Goal: Task Accomplishment & Management: Use online tool/utility

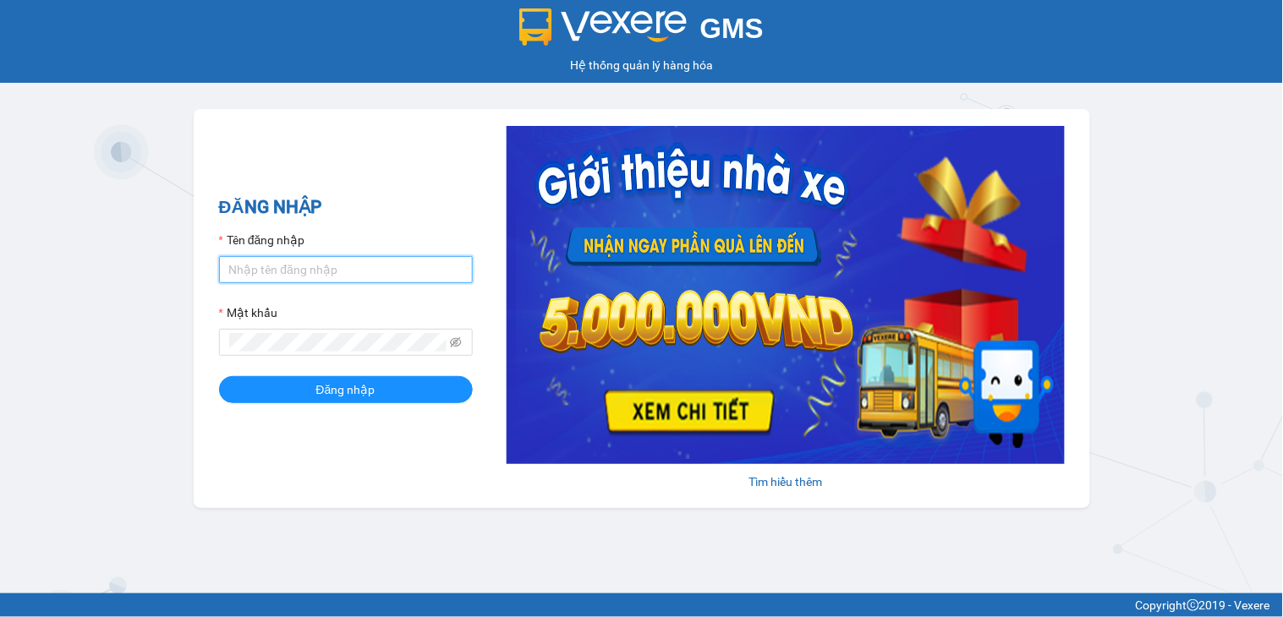
click at [384, 267] on input "Tên đăng nhập" at bounding box center [346, 269] width 254 height 27
type input "ngocthao.nhuquynh"
click at [326, 331] on span at bounding box center [346, 342] width 254 height 27
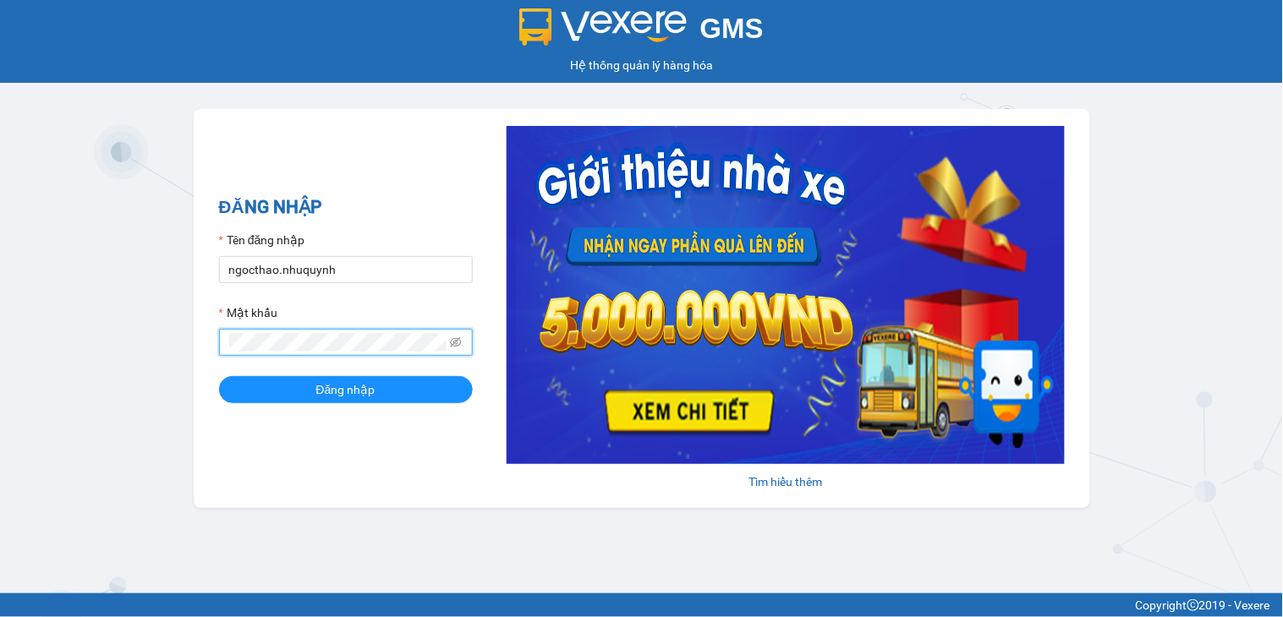
click at [219, 376] on button "Đăng nhập" at bounding box center [346, 389] width 254 height 27
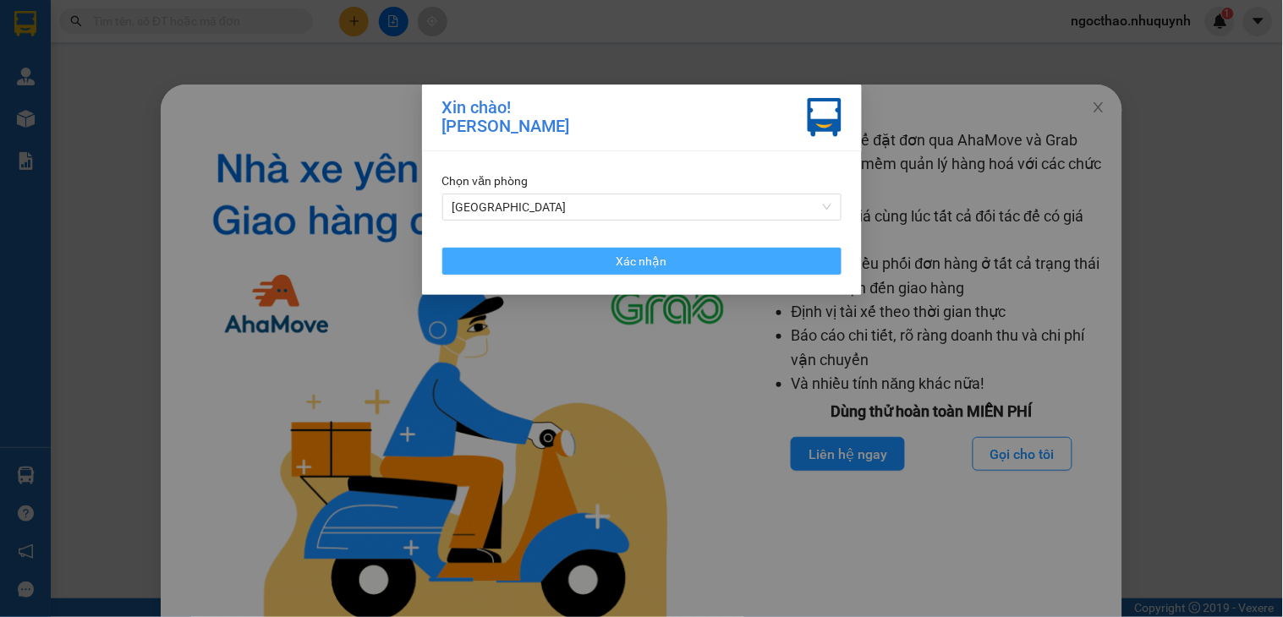
click at [660, 252] on span "Xác nhận" at bounding box center [641, 261] width 51 height 19
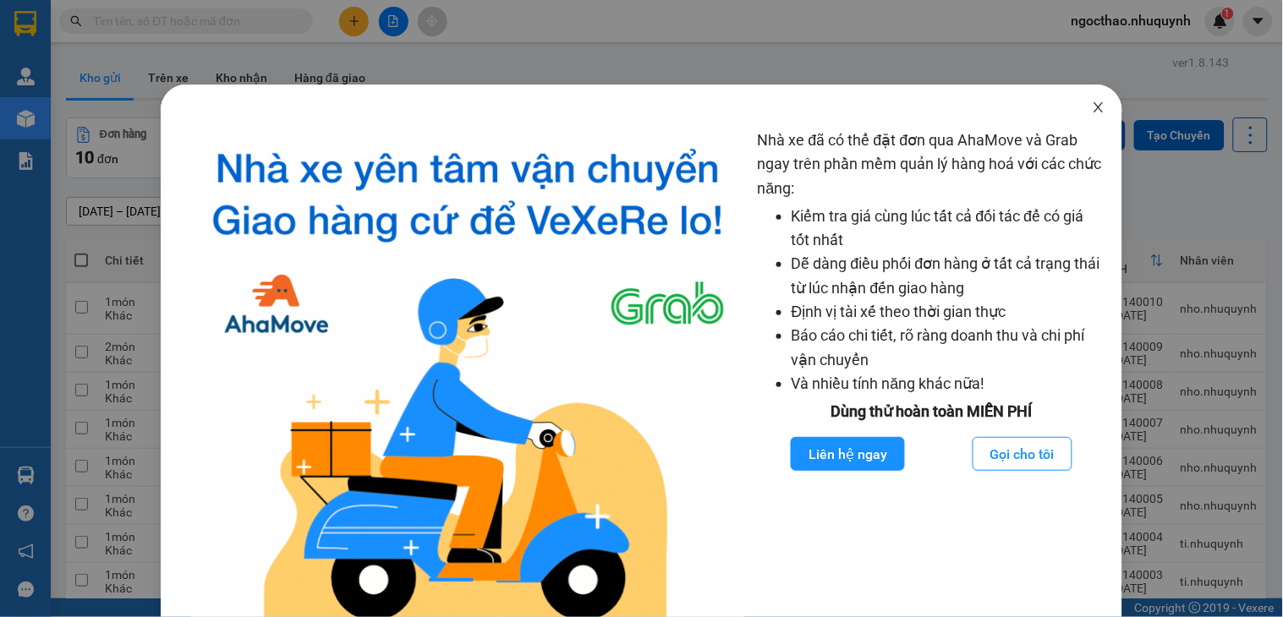
click at [1094, 107] on icon "close" at bounding box center [1098, 107] width 9 height 10
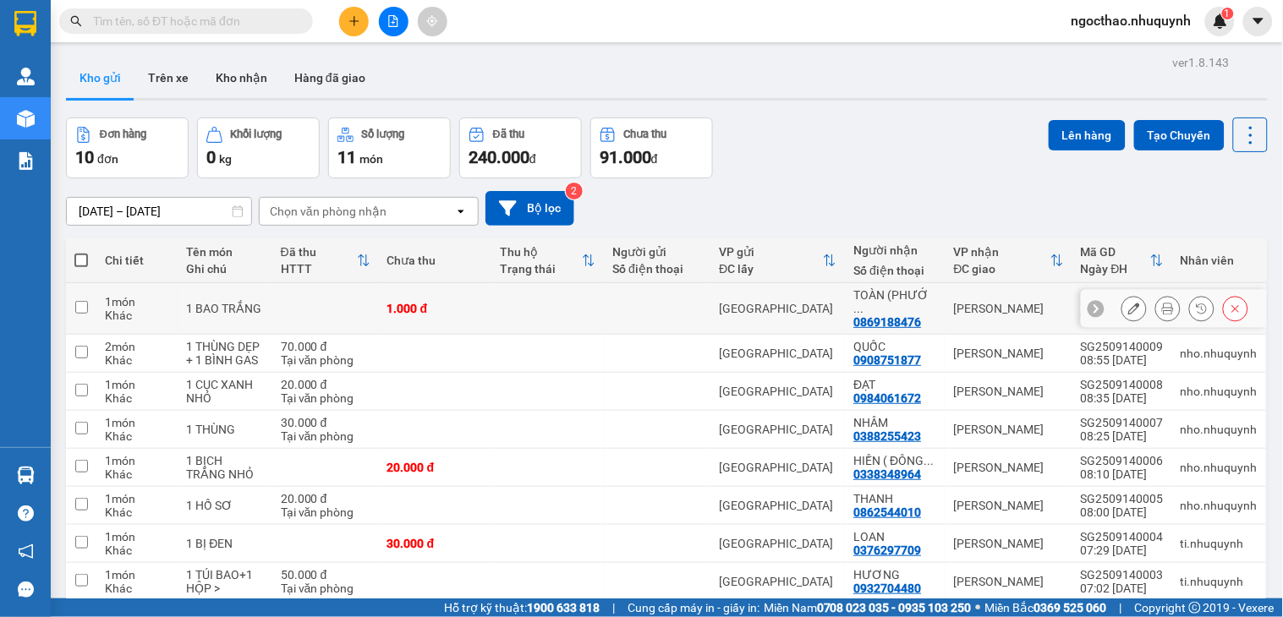
click at [1155, 308] on div at bounding box center [1167, 308] width 25 height 25
click at [1162, 303] on icon at bounding box center [1168, 309] width 12 height 12
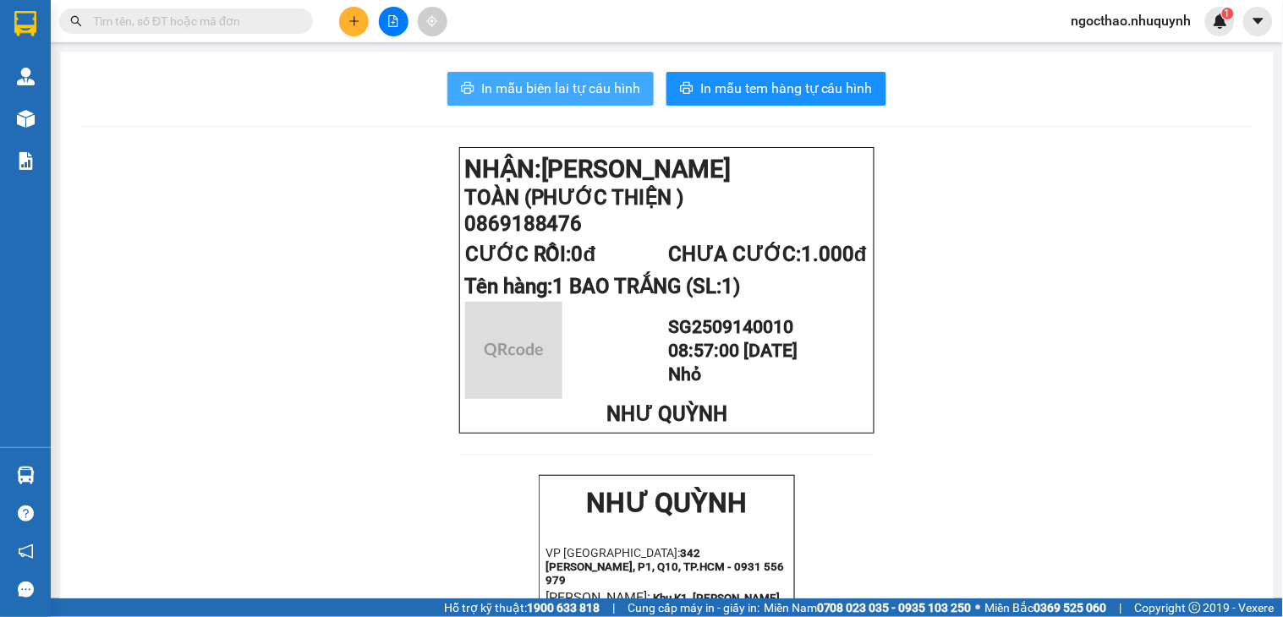
drag, startPoint x: 539, startPoint y: 89, endPoint x: 643, endPoint y: 132, distance: 111.8
click at [539, 90] on span "In mẫu biên lai tự cấu hình" at bounding box center [560, 88] width 159 height 21
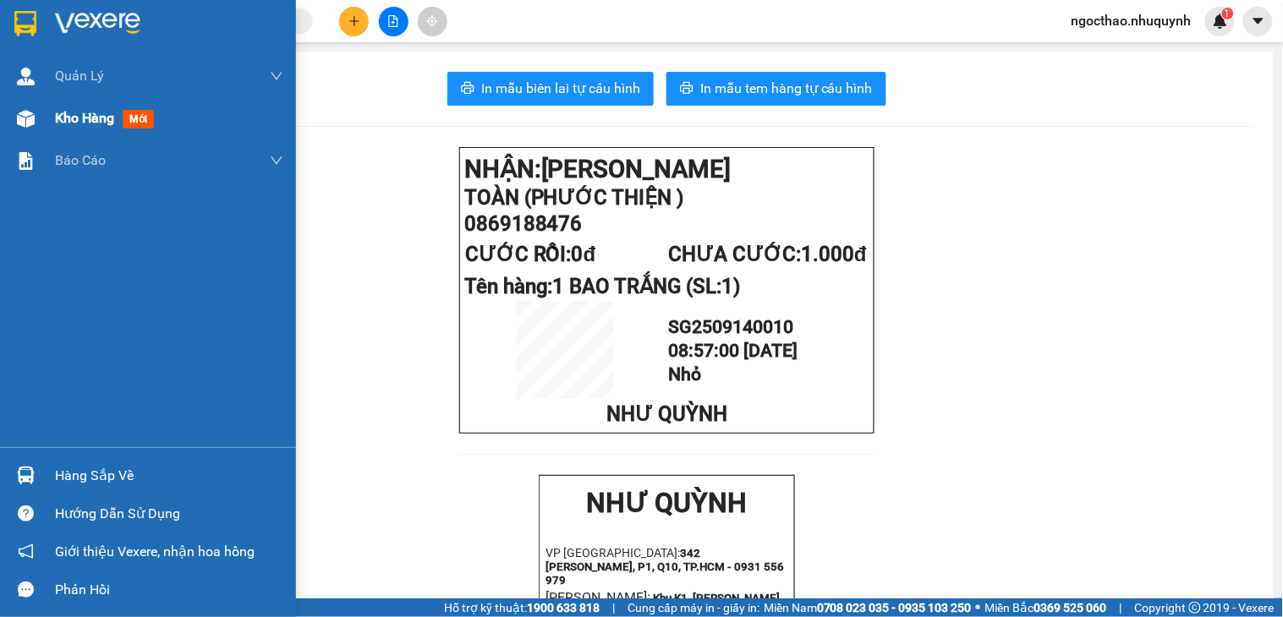
click at [36, 108] on div at bounding box center [26, 119] width 30 height 30
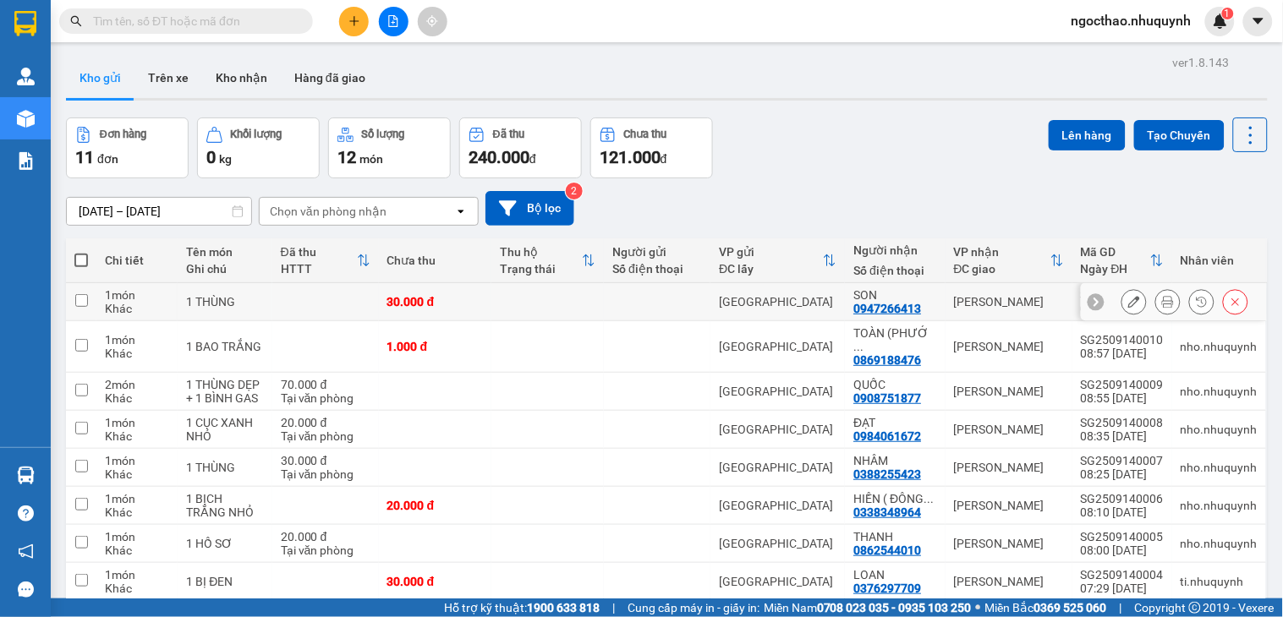
click at [1160, 309] on button at bounding box center [1168, 302] width 24 height 30
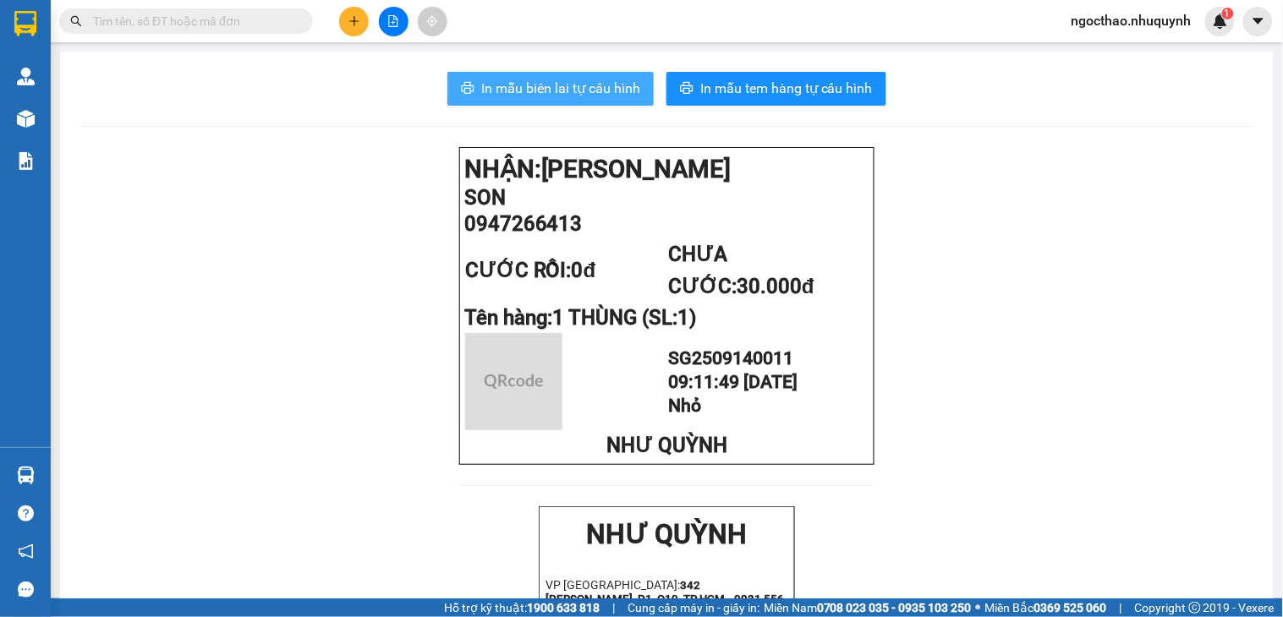
click at [605, 98] on span "In mẫu biên lai tự cấu hình" at bounding box center [560, 88] width 159 height 21
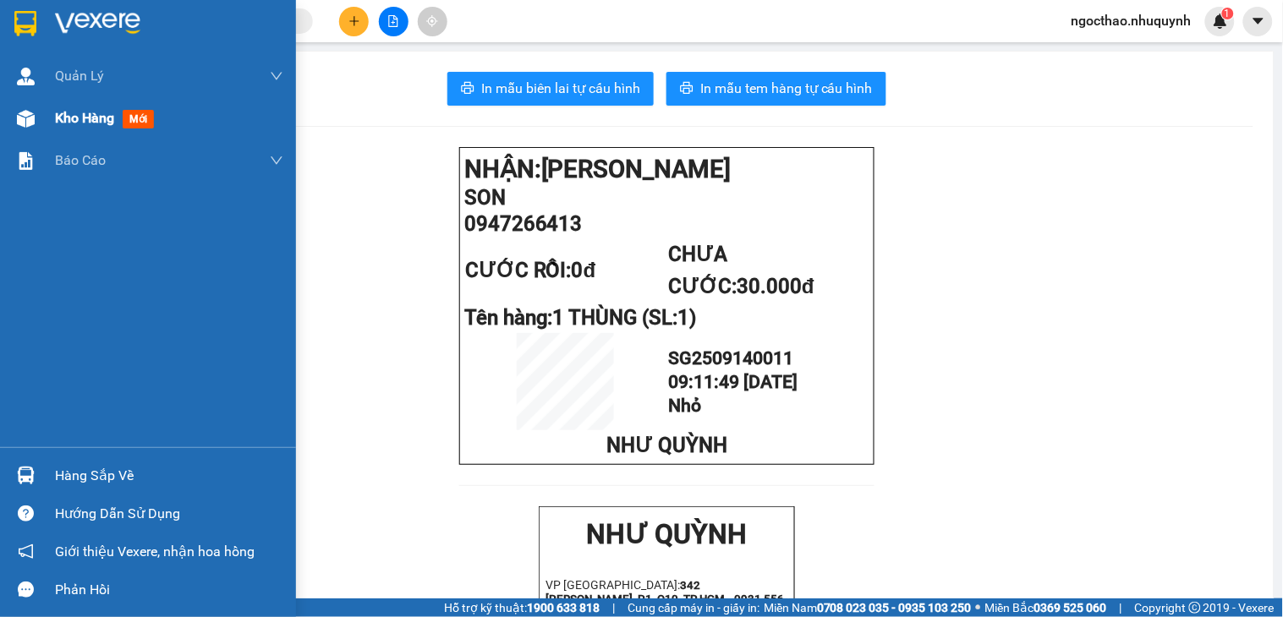
click at [52, 106] on div "Kho hàng mới" at bounding box center [148, 118] width 296 height 42
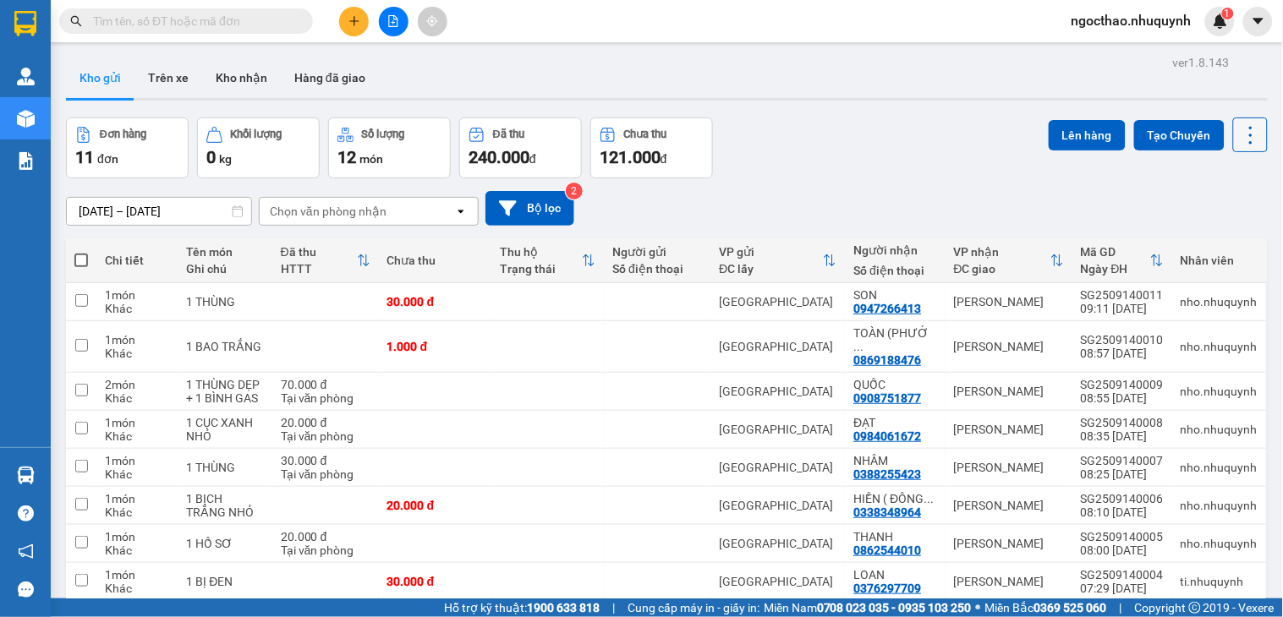
click at [1239, 137] on icon at bounding box center [1251, 135] width 24 height 24
click at [1202, 237] on span "Làm mới" at bounding box center [1210, 241] width 47 height 17
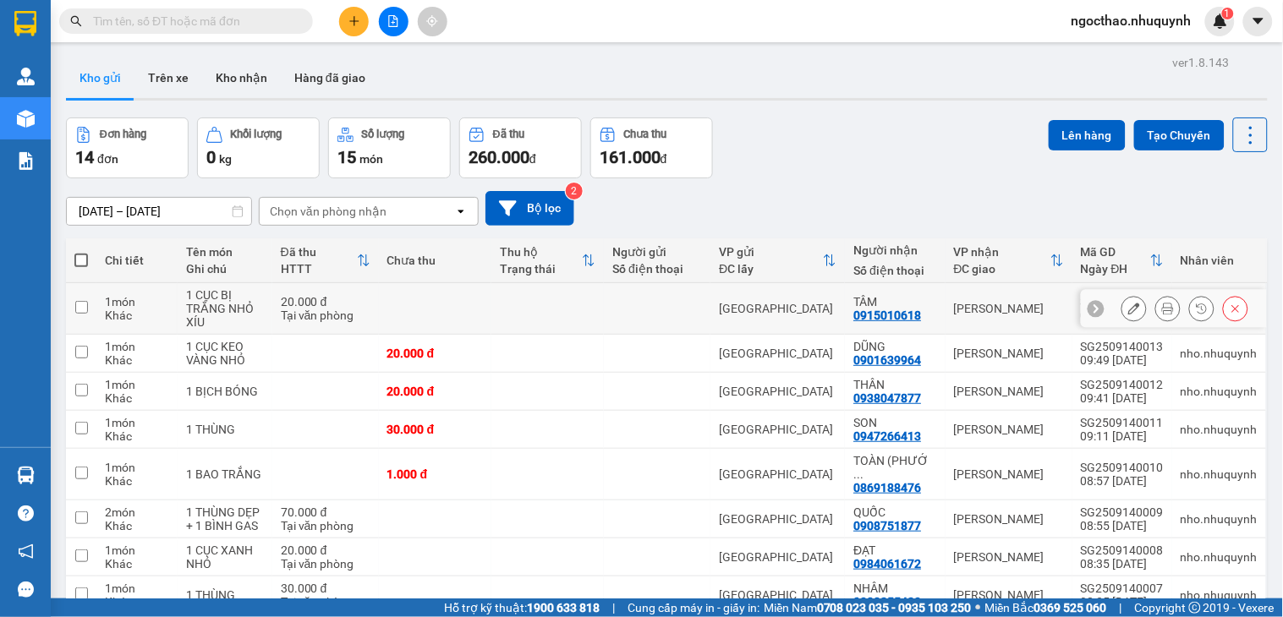
click at [1162, 309] on icon at bounding box center [1168, 309] width 12 height 12
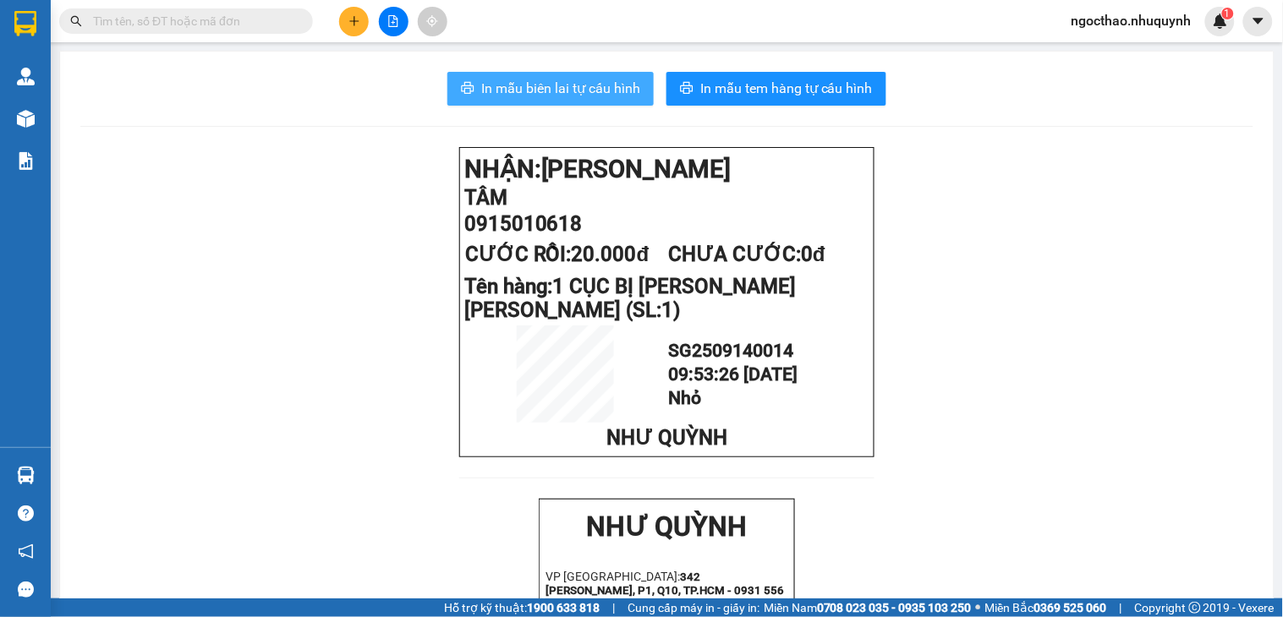
drag, startPoint x: 622, startPoint y: 88, endPoint x: 1275, endPoint y: 281, distance: 680.6
click at [622, 89] on span "In mẫu biên lai tự cấu hình" at bounding box center [560, 88] width 159 height 21
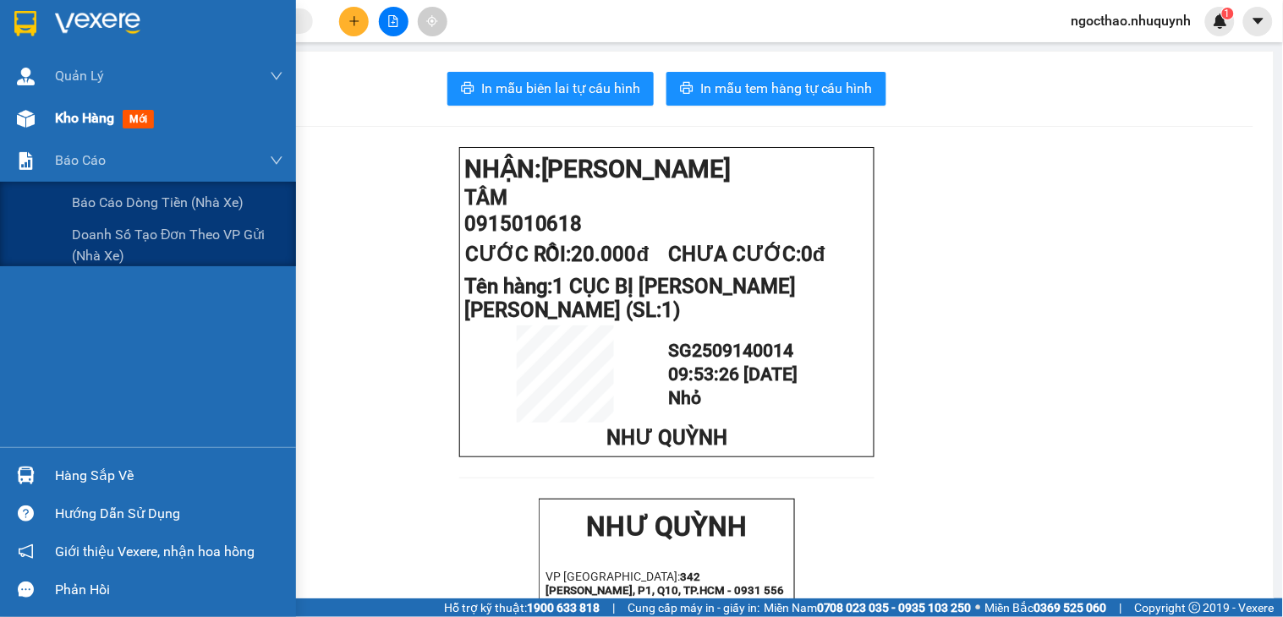
click at [65, 113] on span "Kho hàng" at bounding box center [84, 118] width 59 height 16
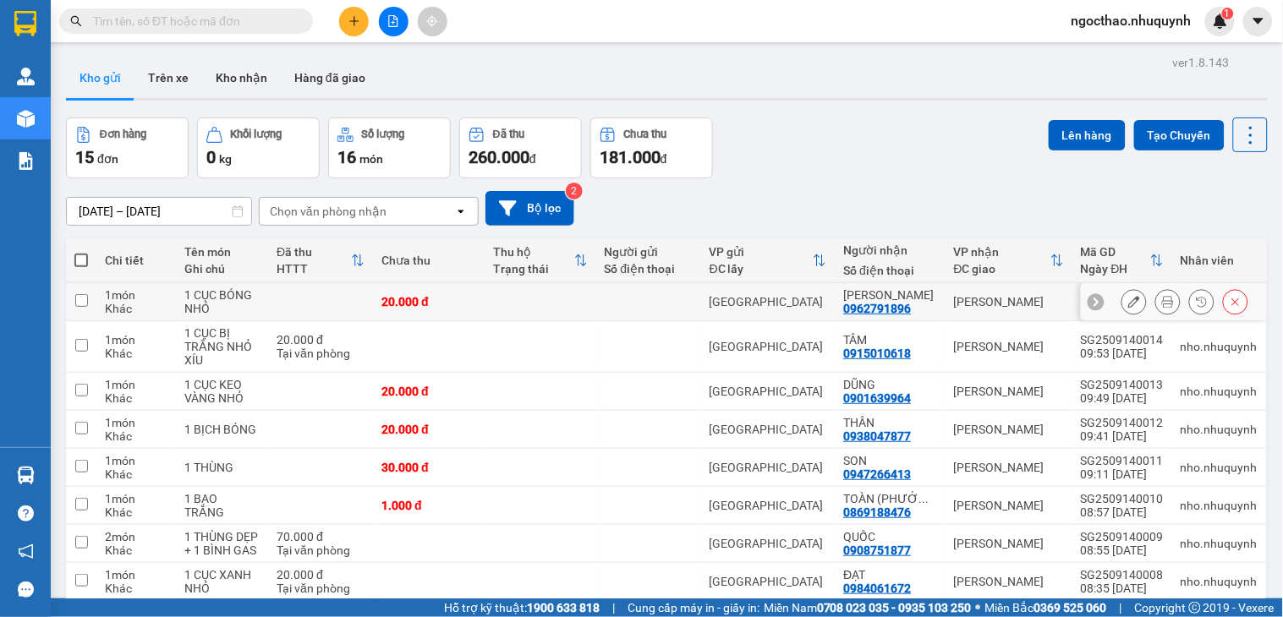
click at [1159, 292] on div at bounding box center [1167, 301] width 25 height 25
click at [1156, 294] on button at bounding box center [1168, 302] width 24 height 30
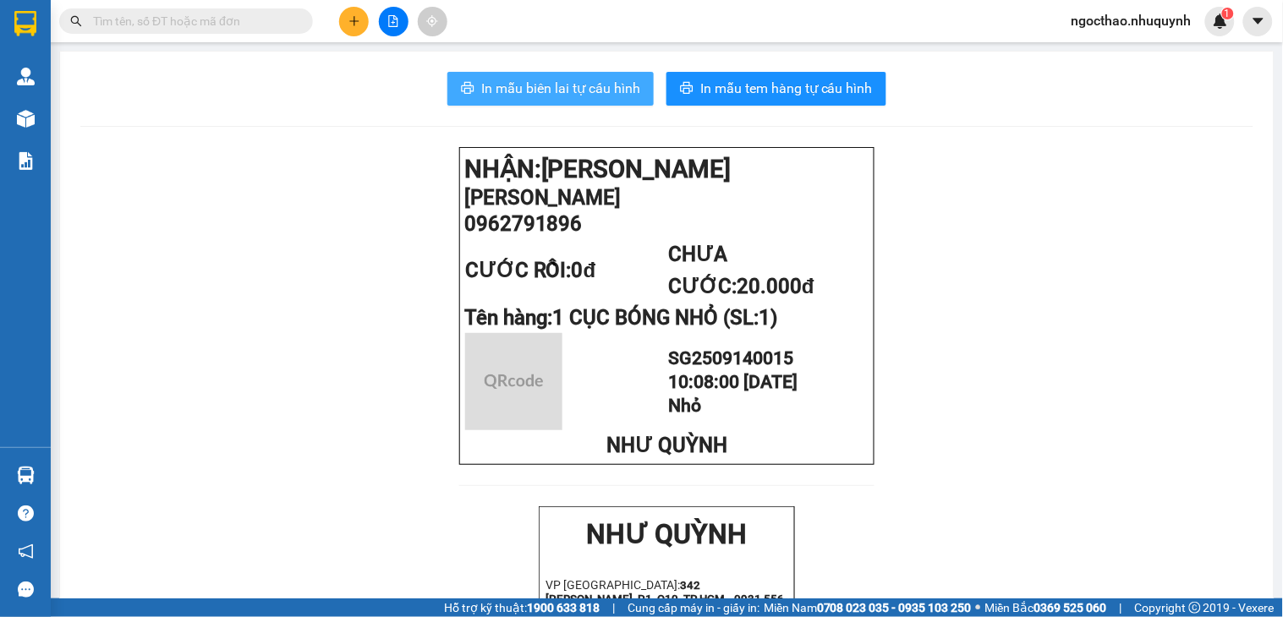
click at [552, 88] on span "In mẫu biên lai tự cấu hình" at bounding box center [560, 88] width 159 height 21
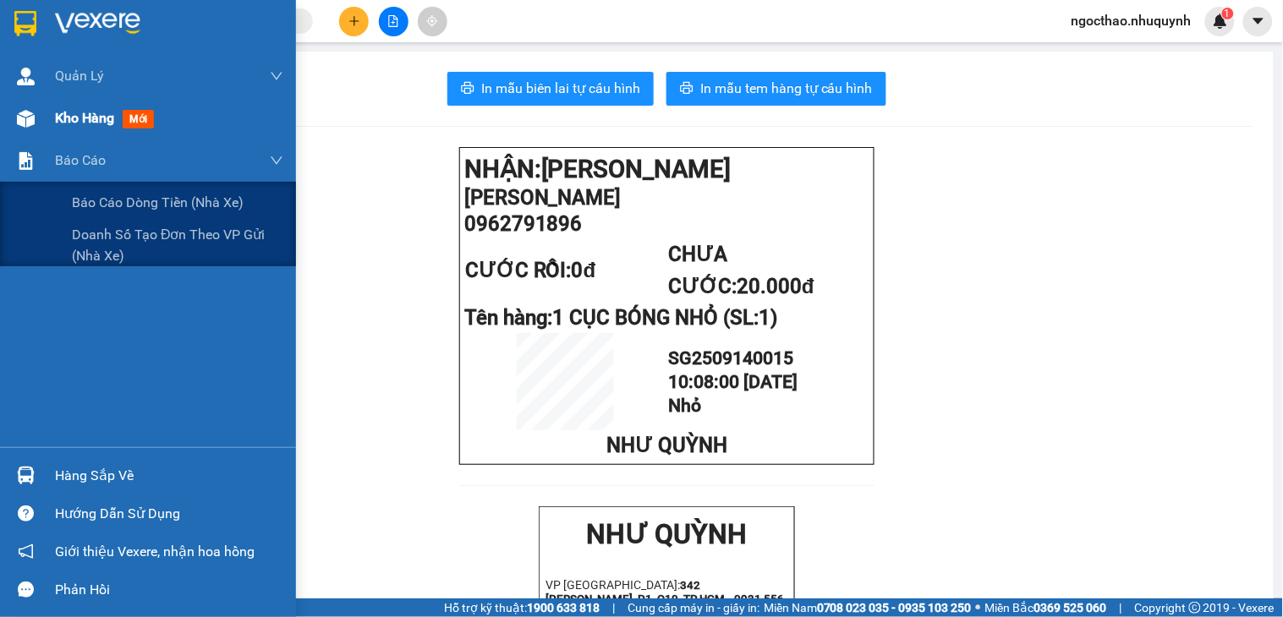
click at [90, 103] on div "Kho hàng mới" at bounding box center [169, 118] width 228 height 42
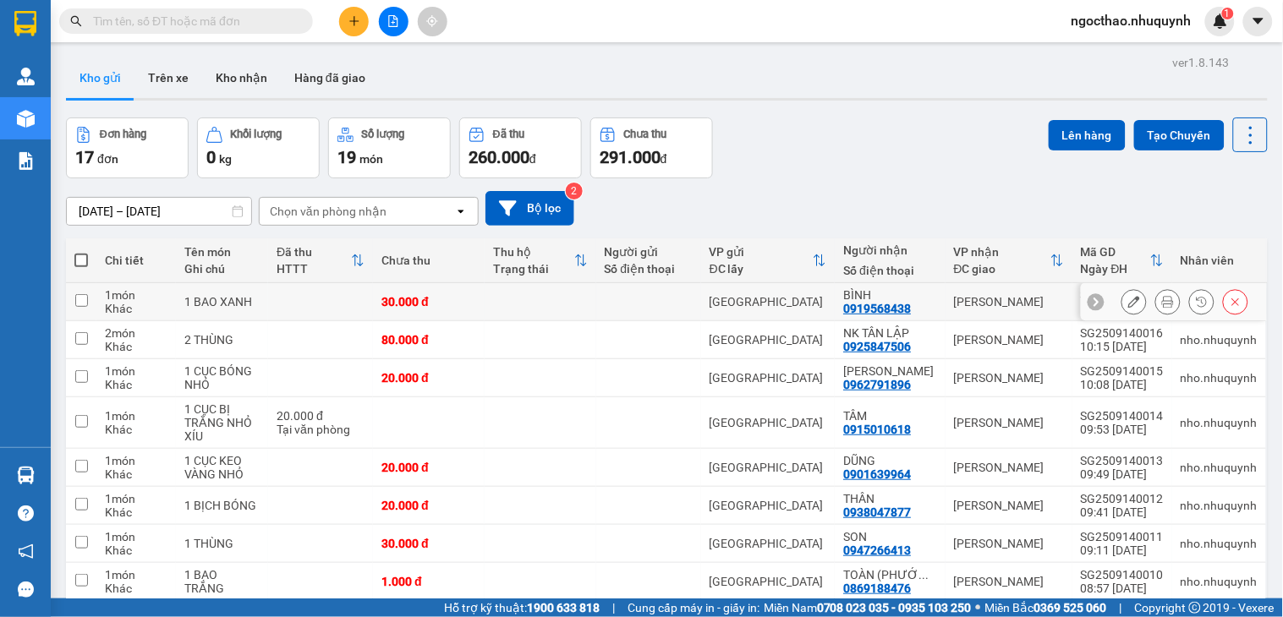
click at [1162, 302] on icon at bounding box center [1168, 302] width 12 height 12
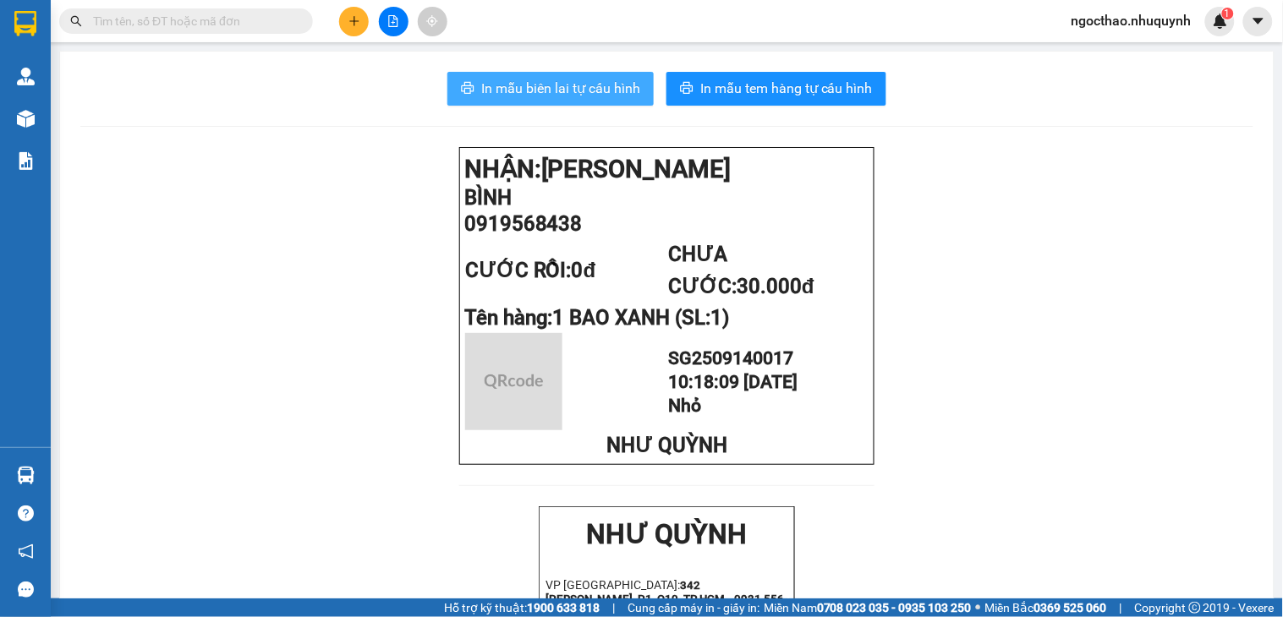
click at [598, 90] on span "In mẫu biên lai tự cấu hình" at bounding box center [560, 88] width 159 height 21
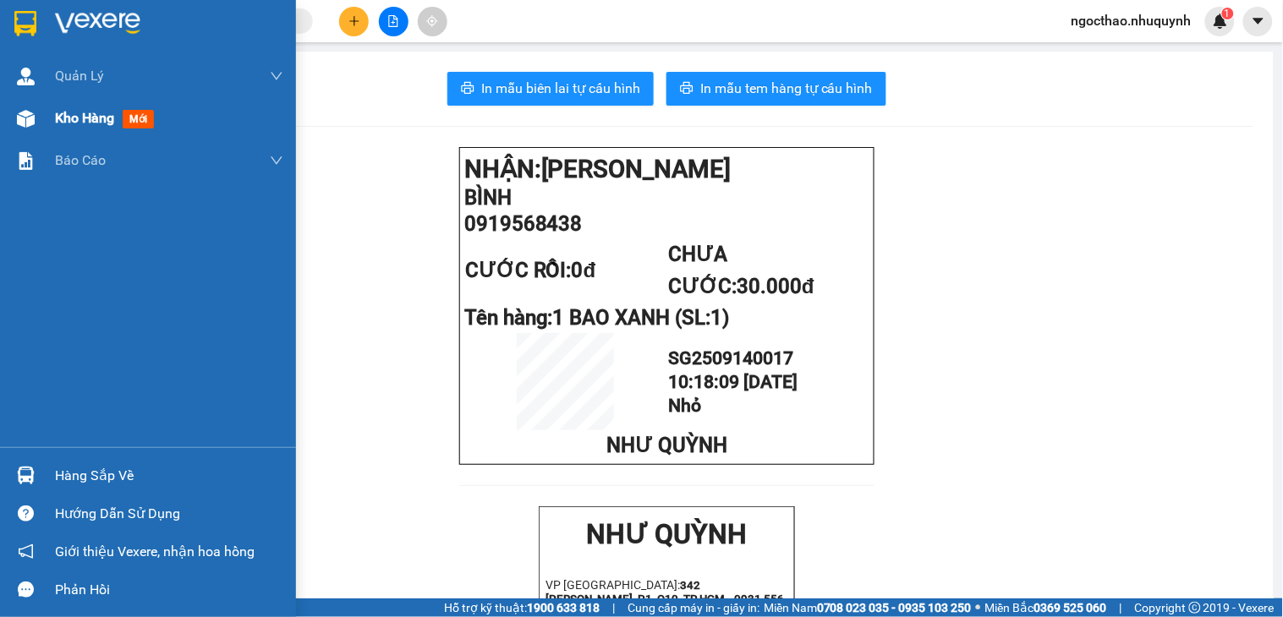
click at [81, 124] on span "Kho hàng" at bounding box center [84, 118] width 59 height 16
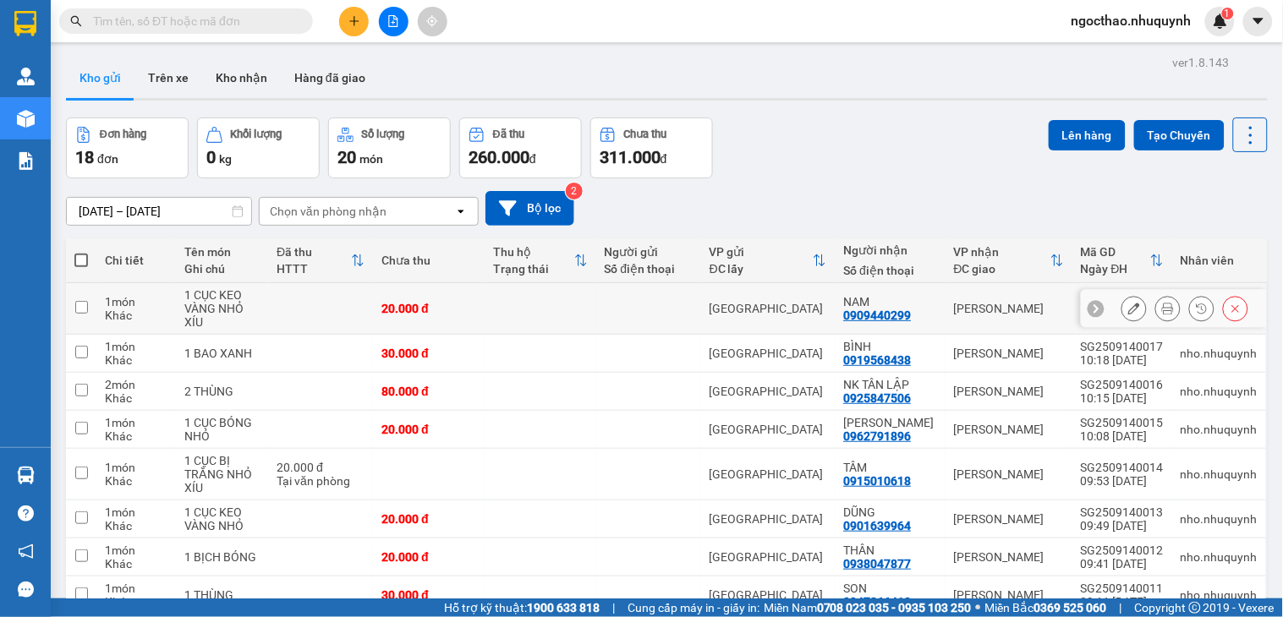
click at [1155, 297] on div at bounding box center [1167, 308] width 25 height 25
click at [1155, 311] on div at bounding box center [1167, 308] width 25 height 25
click at [1156, 310] on button at bounding box center [1168, 309] width 24 height 30
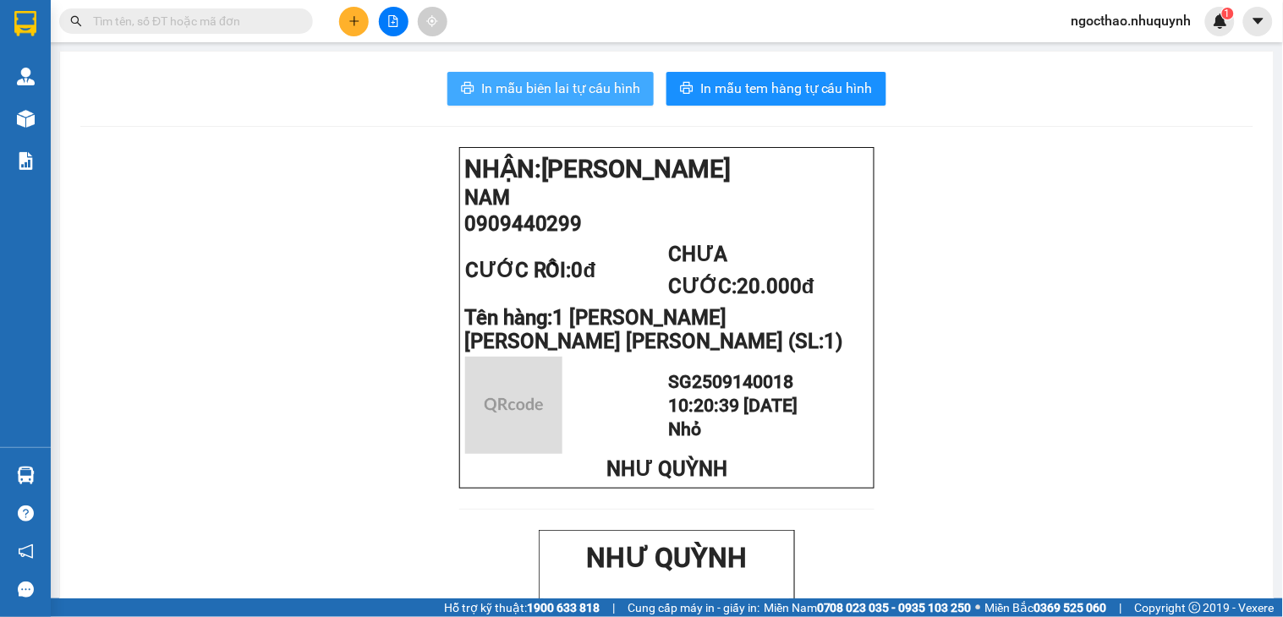
click at [522, 89] on span "In mẫu biên lai tự cấu hình" at bounding box center [560, 88] width 159 height 21
